Goal: Information Seeking & Learning: Find specific fact

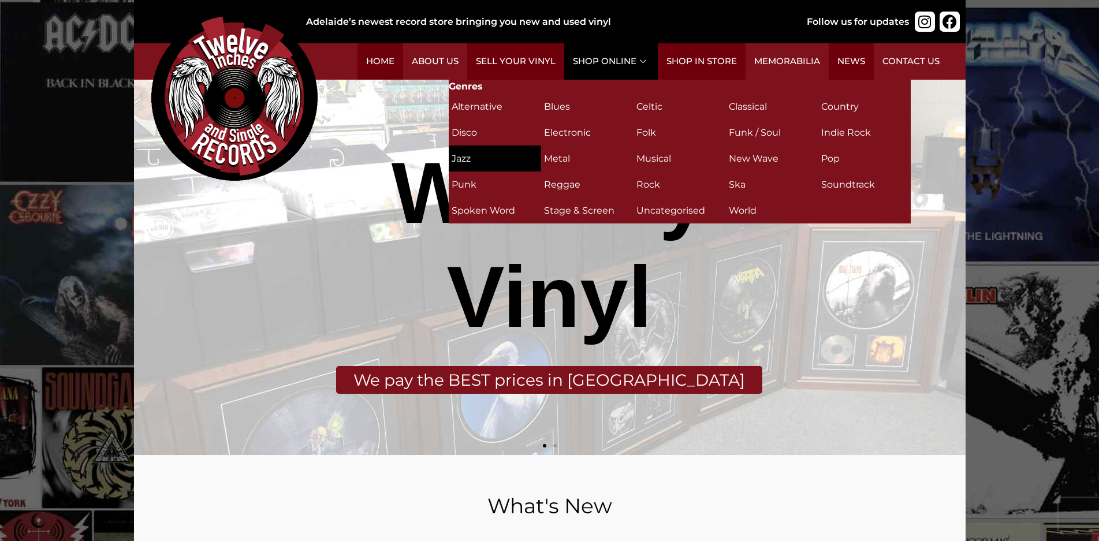
click at [469, 165] on h2 "Jazz (149)" at bounding box center [494, 158] width 87 height 20
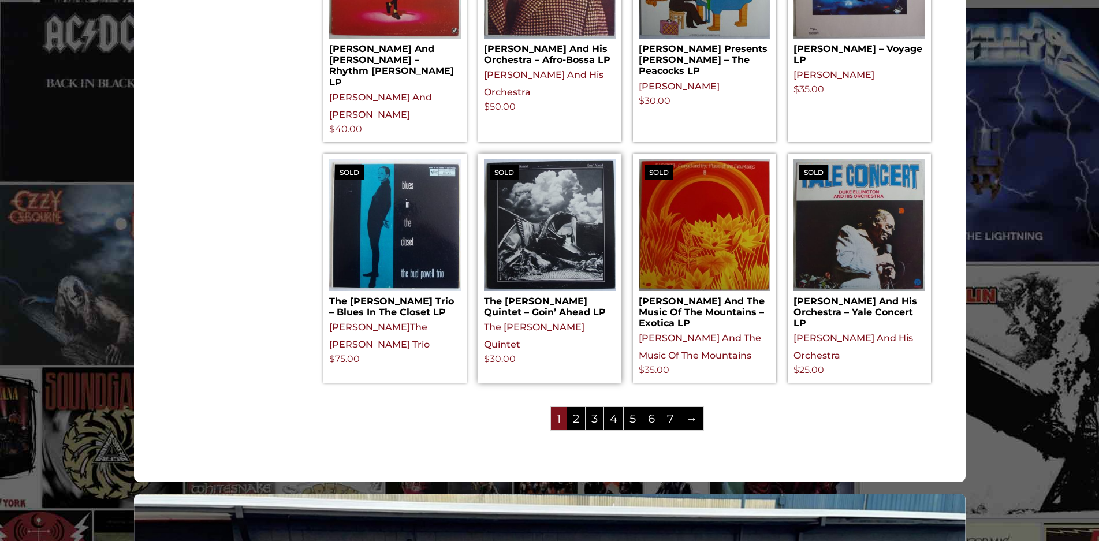
scroll to position [1328, 0]
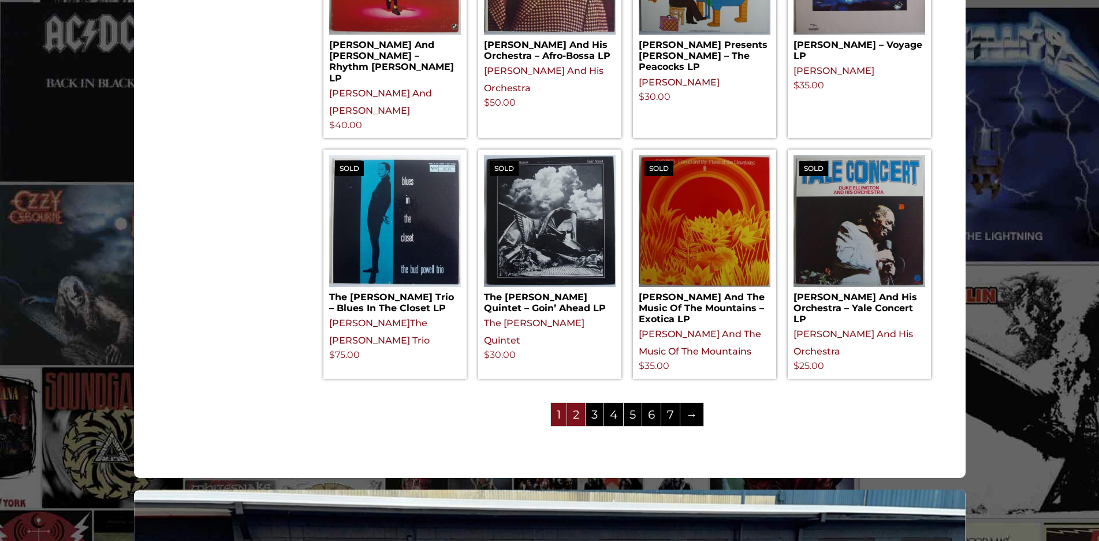
click at [574, 403] on link "2" at bounding box center [576, 414] width 18 height 23
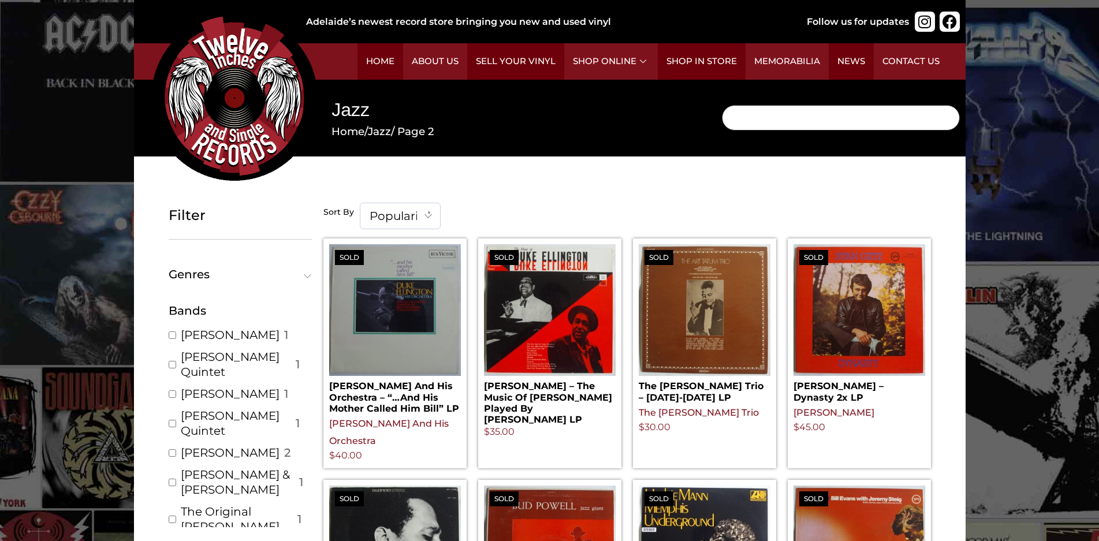
click at [766, 125] on input "Search" at bounding box center [841, 117] width 238 height 25
type input "elvis"
